Goal: Transaction & Acquisition: Purchase product/service

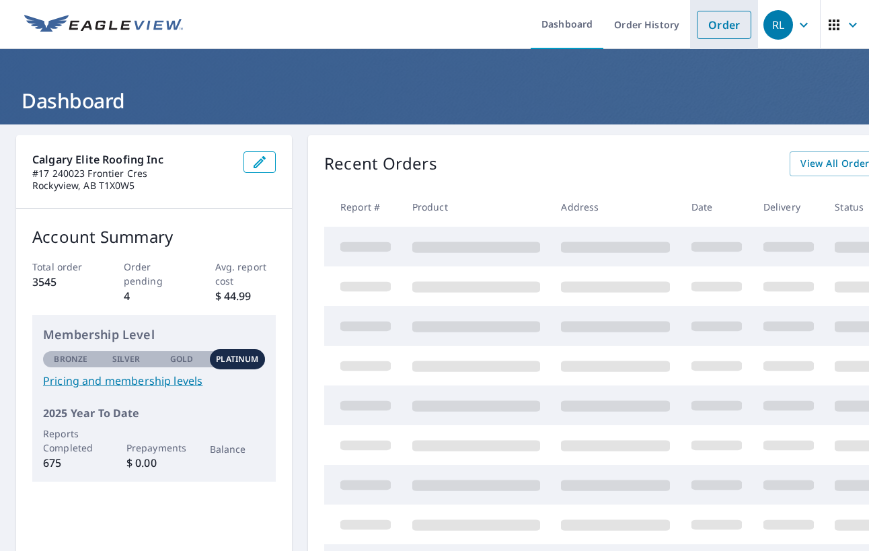
click at [726, 26] on link "Order" at bounding box center [724, 25] width 54 height 28
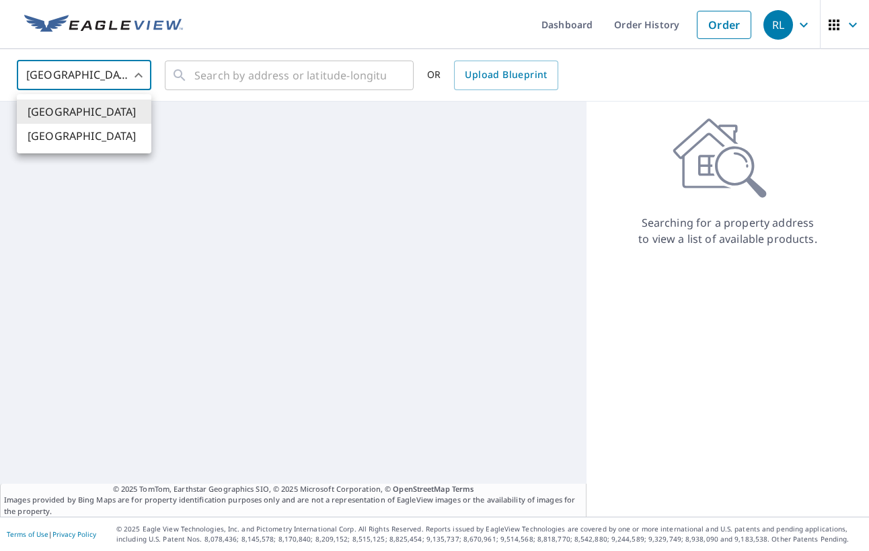
drag, startPoint x: 126, startPoint y: 71, endPoint x: 126, endPoint y: 78, distance: 7.4
click at [126, 71] on body "RL RL Dashboard Order History Order RL United States US ​ ​ OR Upload Blueprint…" at bounding box center [434, 275] width 869 height 551
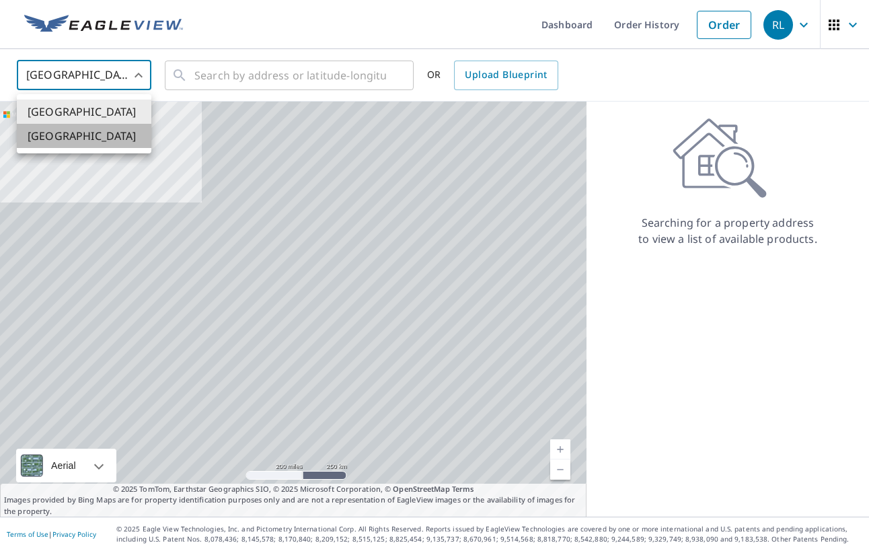
click at [100, 133] on li "Canada" at bounding box center [84, 136] width 135 height 24
type input "CA"
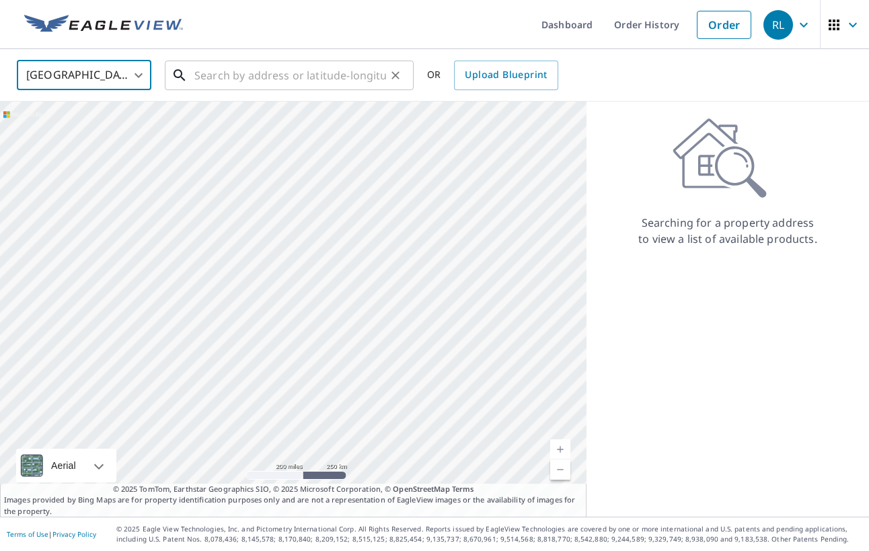
click at [217, 75] on input "text" at bounding box center [290, 76] width 192 height 38
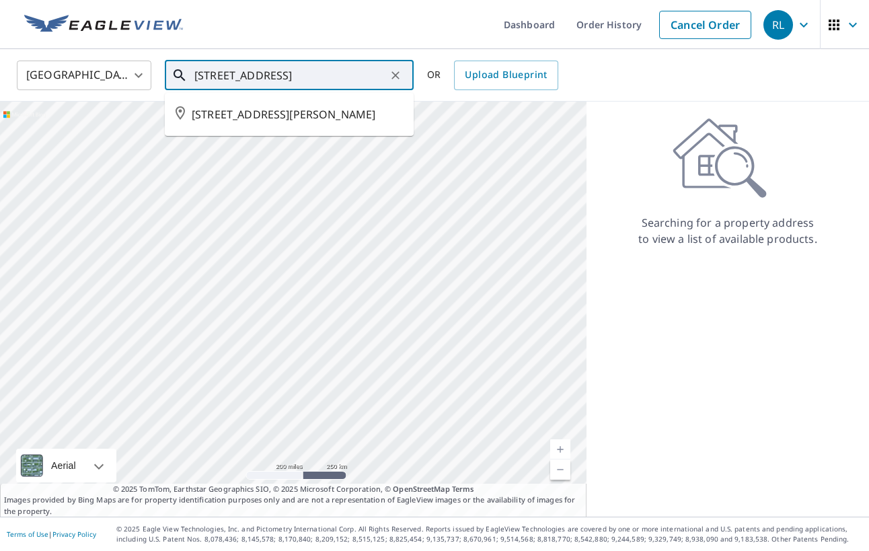
drag, startPoint x: 233, startPoint y: 74, endPoint x: 242, endPoint y: 73, distance: 8.8
click at [233, 74] on input "209 9th Ave NE" at bounding box center [290, 76] width 192 height 38
click at [338, 81] on input "209 9 Ave NE" at bounding box center [290, 76] width 192 height 38
click at [272, 74] on input "209 9 Ave NE" at bounding box center [290, 76] width 192 height 38
type input "2"
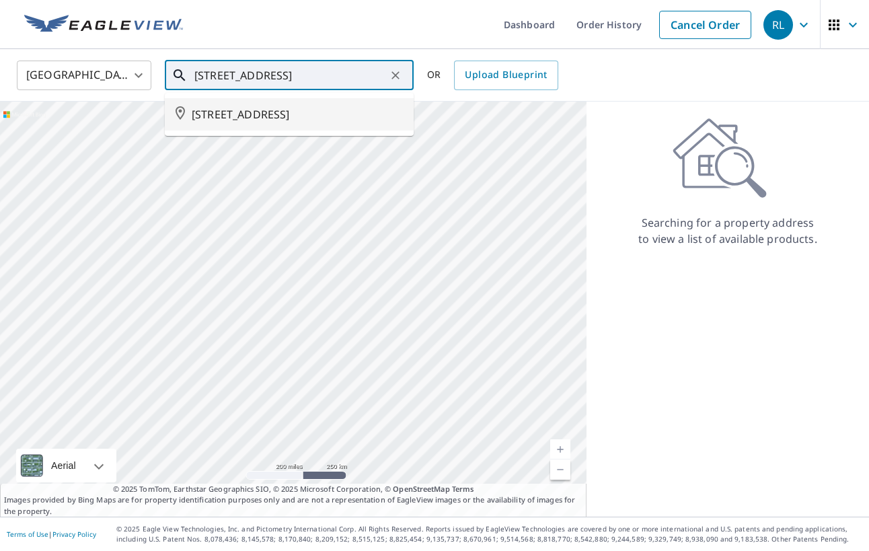
click at [320, 116] on span "209 9 AVE NE CALGARY AB T2E0V5" at bounding box center [297, 114] width 211 height 16
type input "209 9 AVE NE CALGARY AB T2E0V5"
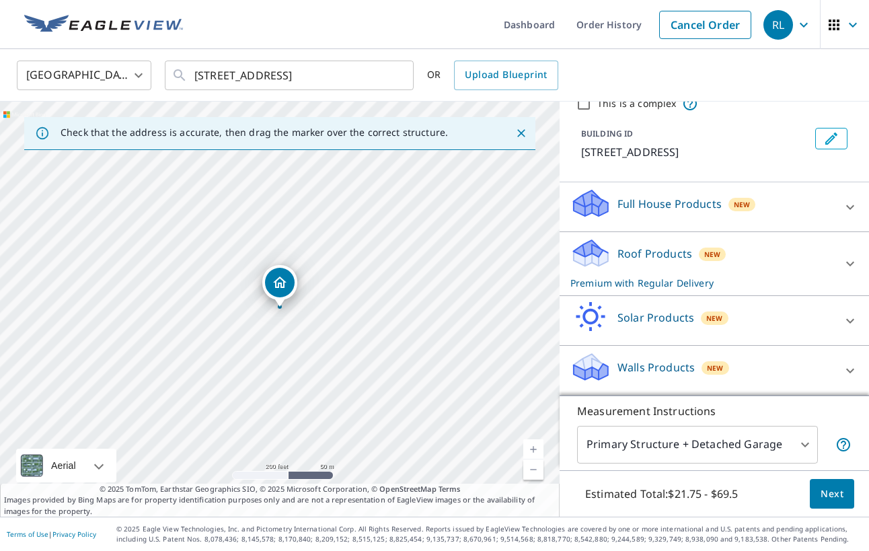
scroll to position [59, 0]
click at [841, 492] on span "Next" at bounding box center [832, 494] width 23 height 17
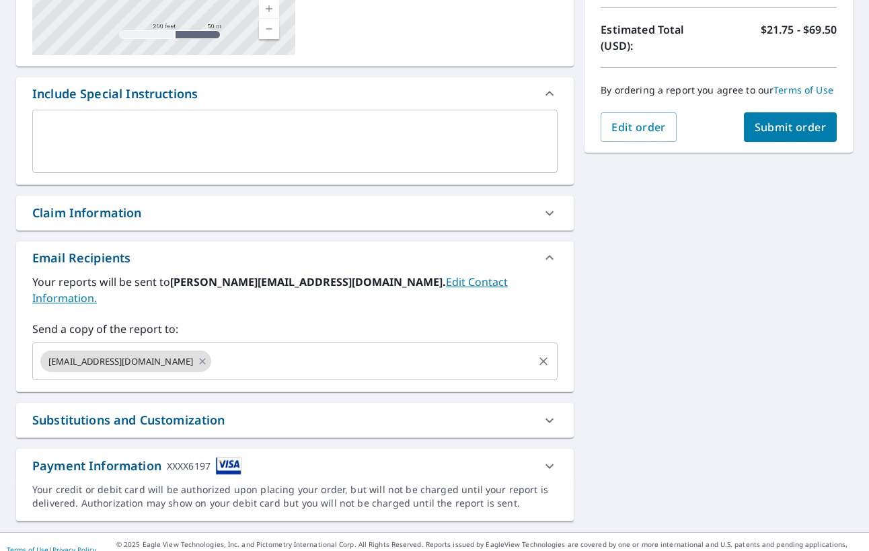
scroll to position [292, 0]
click at [200, 355] on icon at bounding box center [202, 362] width 11 height 15
checkbox input "true"
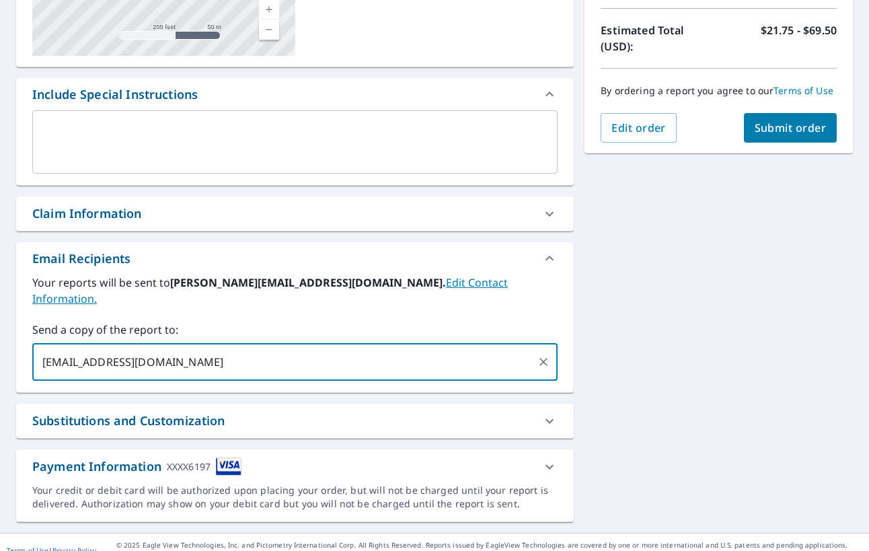
type input "[EMAIL_ADDRESS][DOMAIN_NAME]"
click at [763, 128] on span "Submit order" at bounding box center [791, 127] width 72 height 15
checkbox input "true"
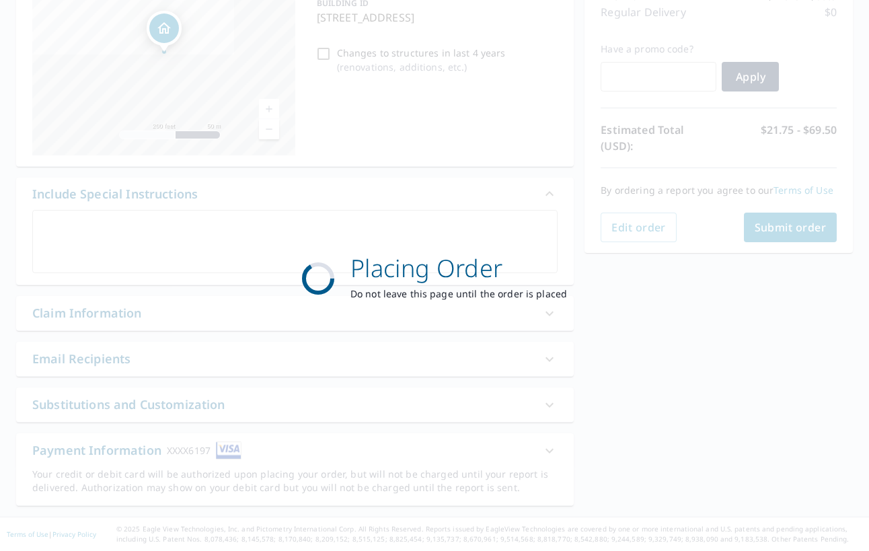
scroll to position [192, 0]
